Goal: Task Accomplishment & Management: Complete application form

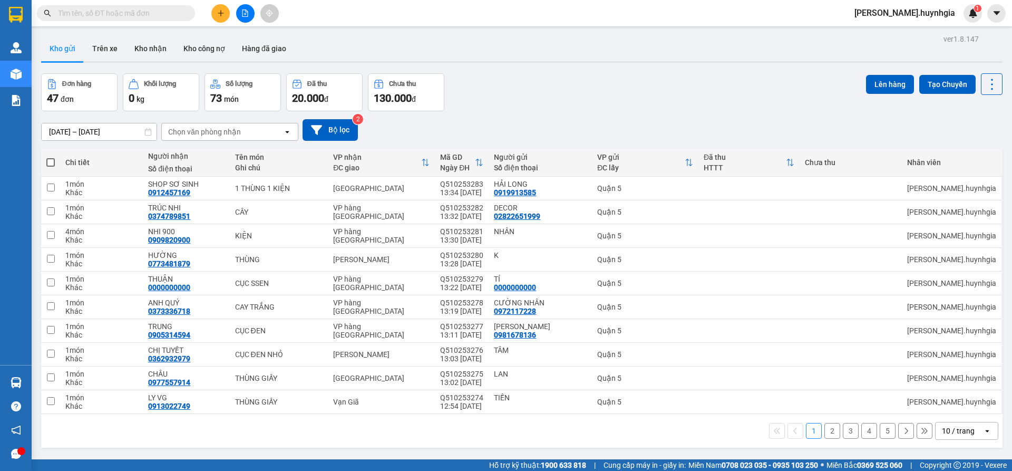
click at [220, 11] on icon "plus" at bounding box center [220, 12] width 7 height 7
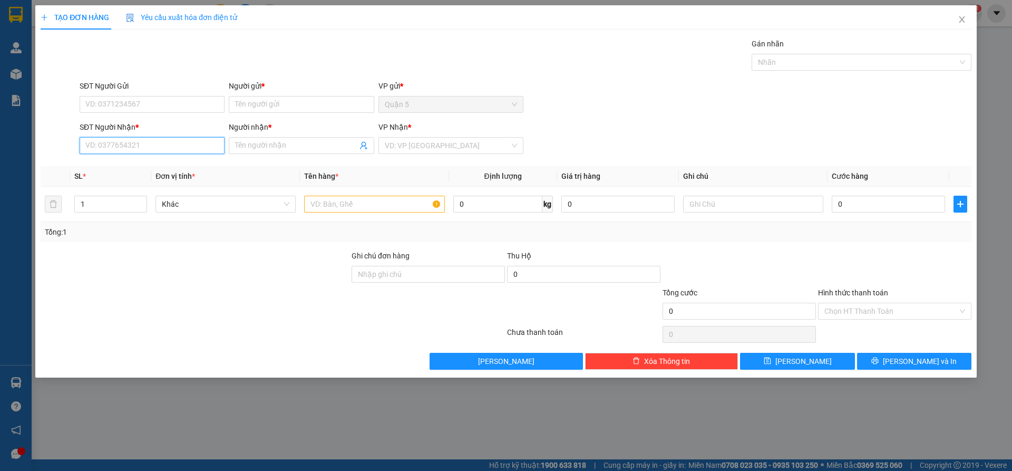
click at [178, 147] on input "SĐT Người Nhận *" at bounding box center [152, 145] width 145 height 17
click at [192, 162] on div "0915394575 - PHONG" at bounding box center [152, 167] width 132 height 12
type input "0915394575"
type input "PHONG"
type input "0915394575"
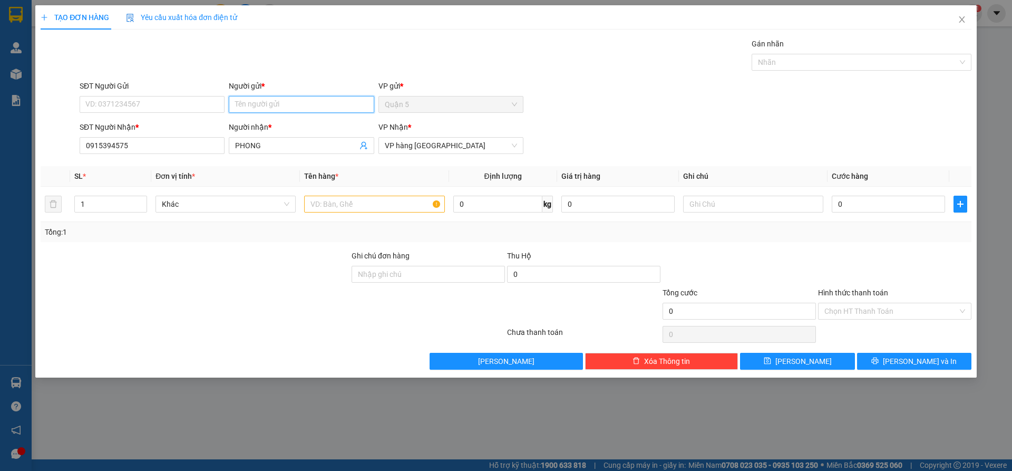
click at [256, 104] on input "Người gửi *" at bounding box center [301, 104] width 145 height 17
click at [269, 109] on input "Người gửi *" at bounding box center [301, 104] width 145 height 17
type input "c"
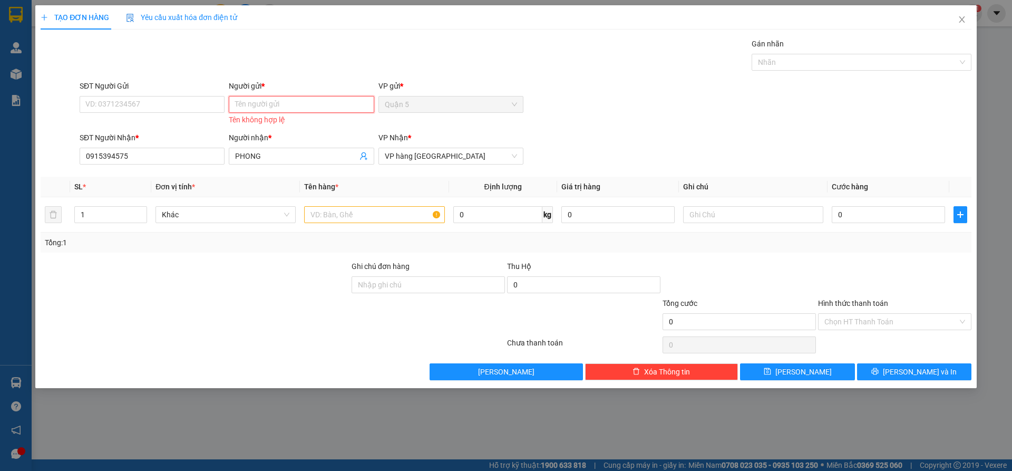
type input "h"
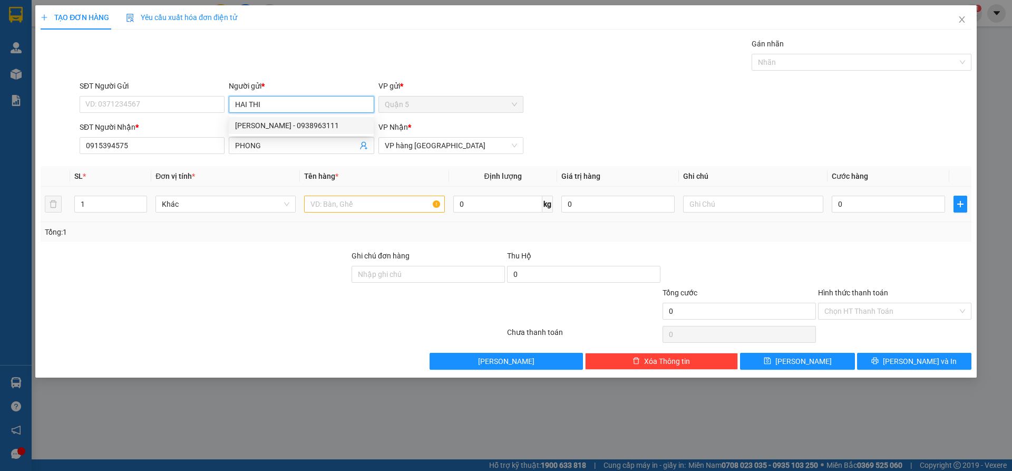
type input "HAI THI"
click at [329, 198] on input "text" at bounding box center [374, 204] width 140 height 17
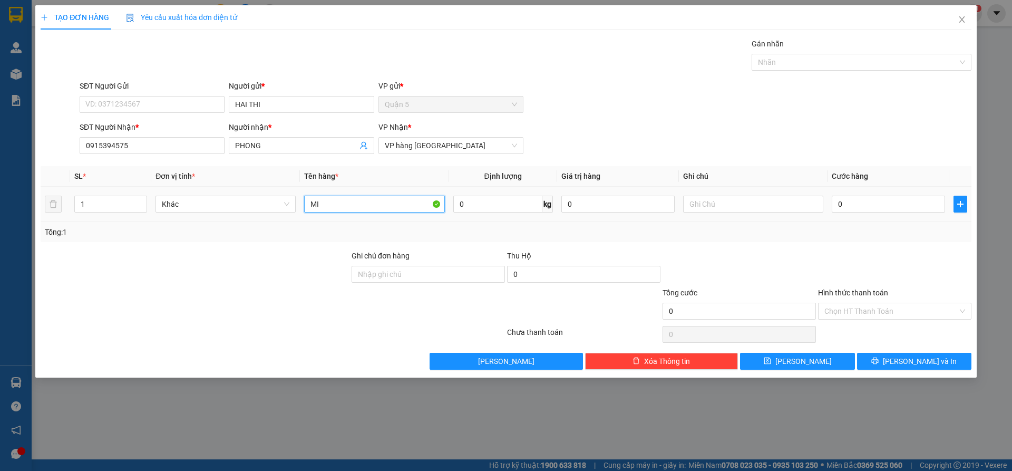
type input "M"
click at [329, 206] on input "text" at bounding box center [374, 204] width 140 height 17
type input "MIẾNG"
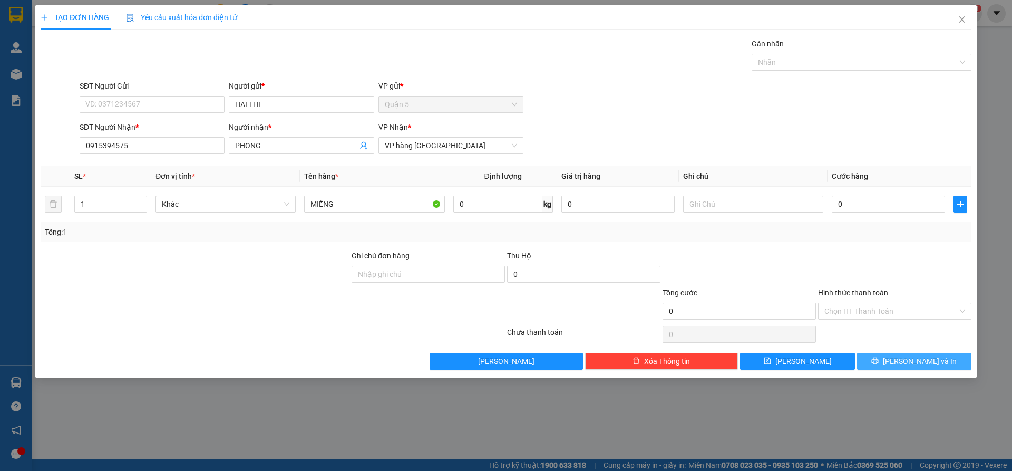
click at [879, 357] on icon "printer" at bounding box center [874, 360] width 7 height 7
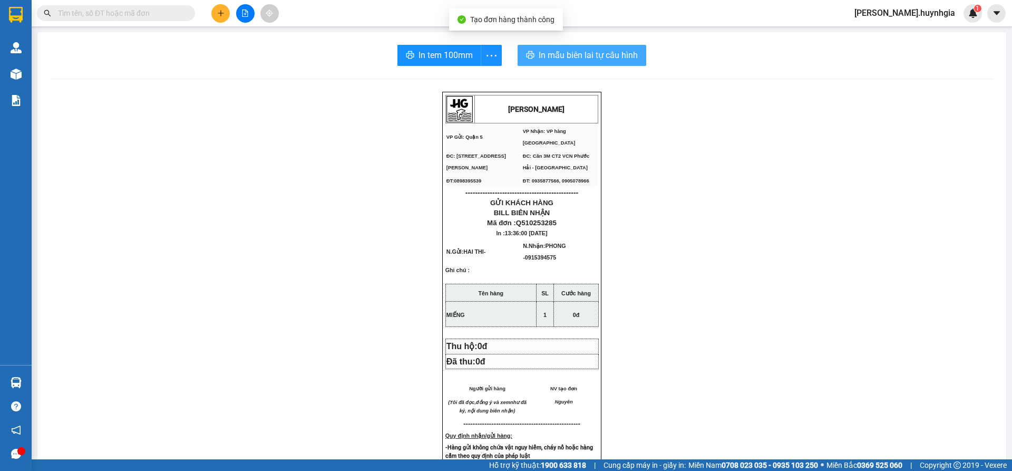
click at [581, 56] on span "In mẫu biên lai tự cấu hình" at bounding box center [588, 54] width 99 height 13
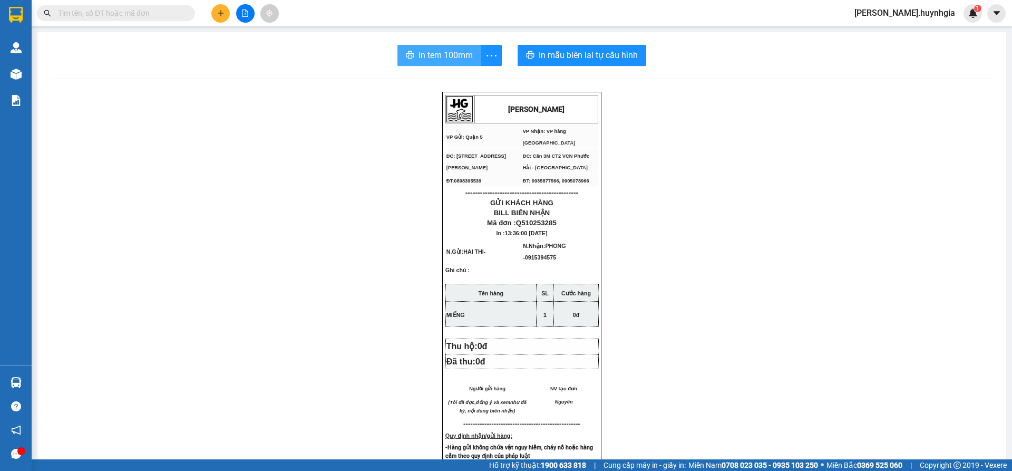
click at [439, 46] on button "In tem 100mm" at bounding box center [439, 55] width 84 height 21
click at [217, 9] on icon "plus" at bounding box center [220, 12] width 7 height 7
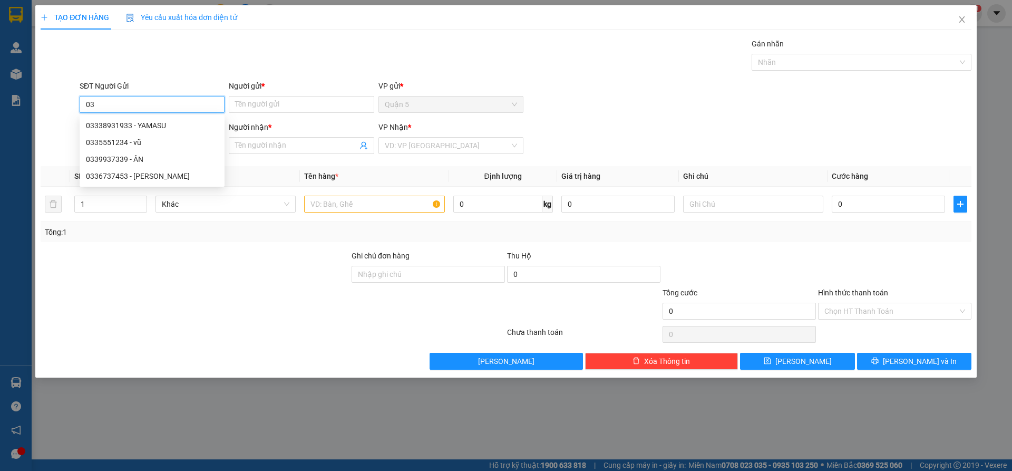
type input "0"
drag, startPoint x: 956, startPoint y: 20, endPoint x: 942, endPoint y: 16, distance: 14.3
click at [950, 13] on span "Close" at bounding box center [962, 20] width 30 height 30
